Goal: Transaction & Acquisition: Purchase product/service

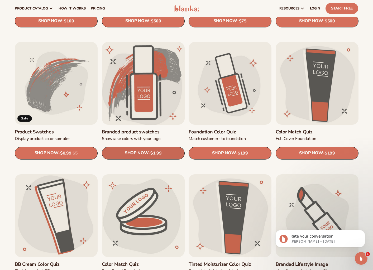
scroll to position [272, 0]
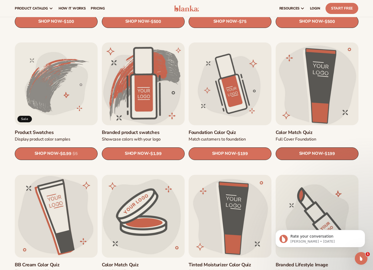
click at [321, 153] on span "SHOP NOW" at bounding box center [311, 153] width 24 height 5
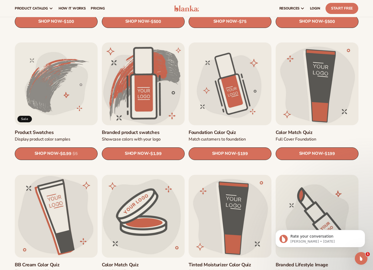
click at [232, 130] on link "Foundation Color Quiz" at bounding box center [230, 133] width 83 height 6
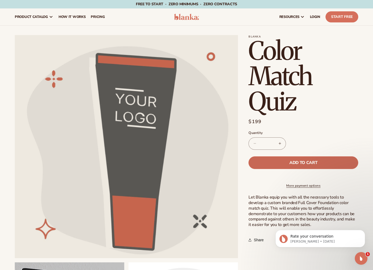
click at [315, 161] on span "Add to cart" at bounding box center [304, 163] width 28 height 4
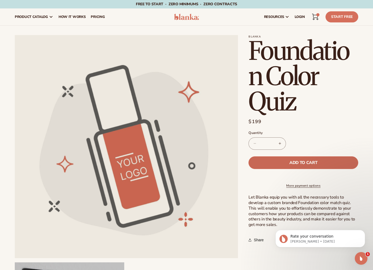
click at [306, 164] on span "Add to cart" at bounding box center [304, 163] width 28 height 4
